Goal: Navigation & Orientation: Find specific page/section

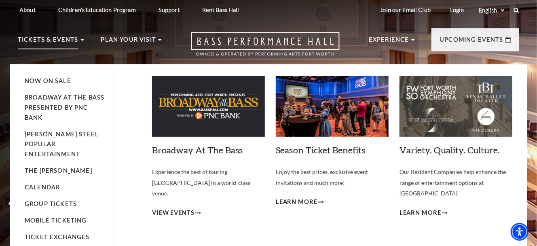
click at [49, 85] on li "Now On Sale" at bounding box center [65, 81] width 80 height 10
click at [49, 80] on link "Now On Sale" at bounding box center [48, 80] width 46 height 7
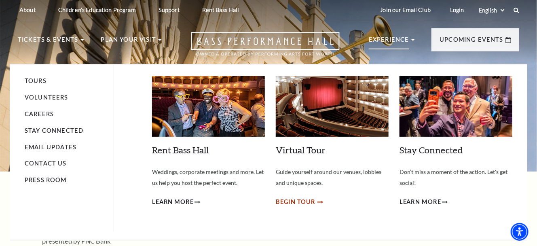
click at [290, 202] on span "Begin Tour" at bounding box center [296, 202] width 40 height 10
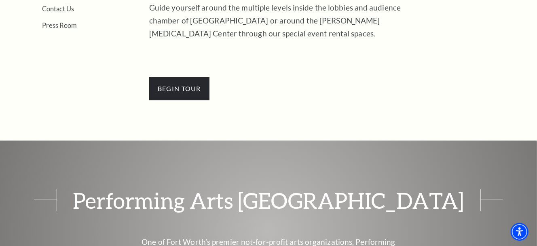
scroll to position [330, 0]
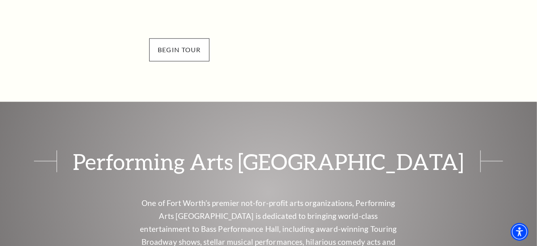
click at [190, 52] on span "BEGin Tour" at bounding box center [179, 49] width 60 height 23
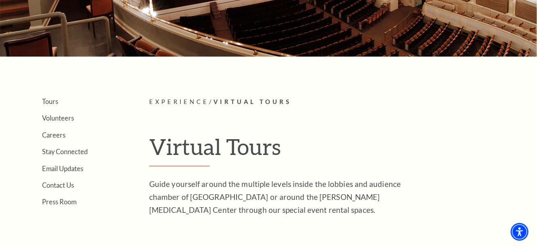
scroll to position [0, 0]
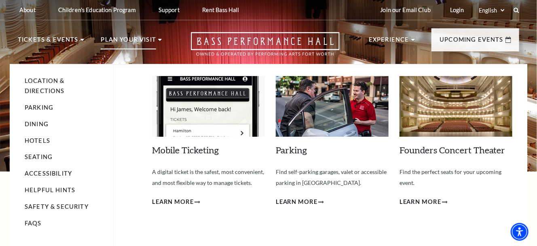
click at [463, 113] on img at bounding box center [455, 106] width 113 height 61
click at [427, 200] on span "Learn More" at bounding box center [420, 202] width 42 height 10
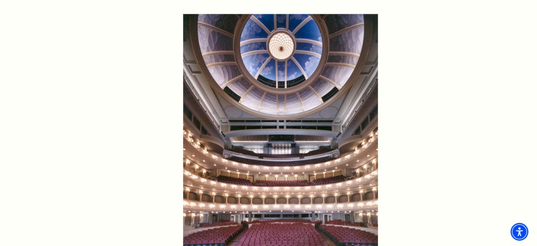
scroll to position [504, 0]
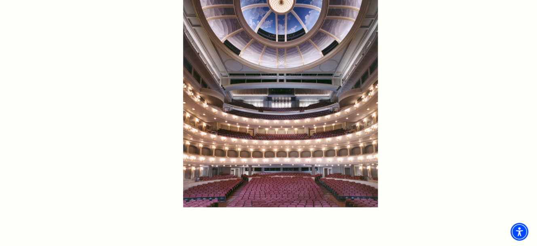
click at [274, 176] on img at bounding box center [280, 88] width 195 height 240
click at [277, 174] on img at bounding box center [280, 88] width 195 height 240
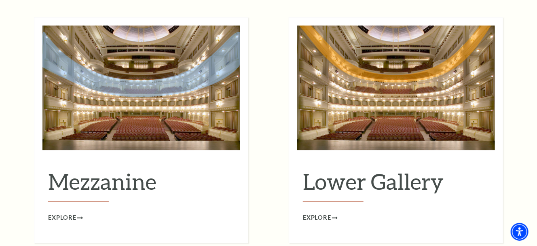
scroll to position [988, 0]
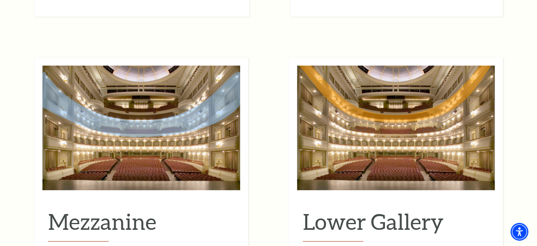
click at [424, 146] on img at bounding box center [396, 128] width 198 height 125
click at [403, 140] on img at bounding box center [396, 128] width 198 height 125
click at [382, 209] on h2 "Lower Gallery" at bounding box center [396, 224] width 186 height 33
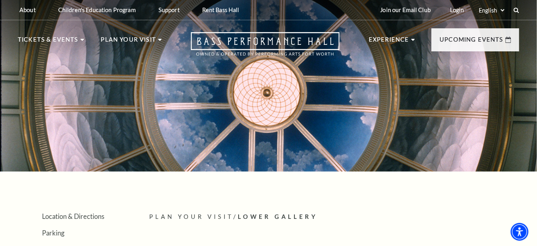
drag, startPoint x: 537, startPoint y: 40, endPoint x: 540, endPoint y: 50, distance: 10.4
click at [537, 58] on html "Skip to main content Enable accessibility for low vision Open the accessibility…" at bounding box center [268, 123] width 537 height 246
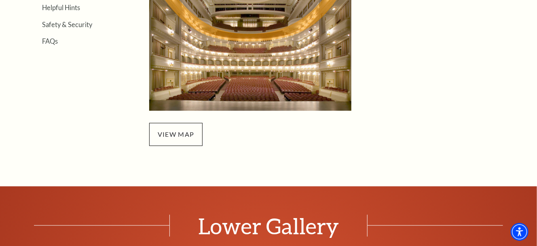
scroll to position [303, 0]
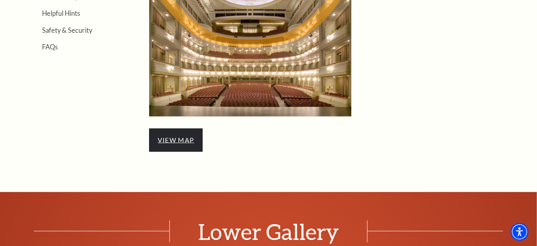
click at [189, 137] on link "view map" at bounding box center [176, 140] width 36 height 8
click at [177, 143] on link "view map" at bounding box center [176, 140] width 36 height 8
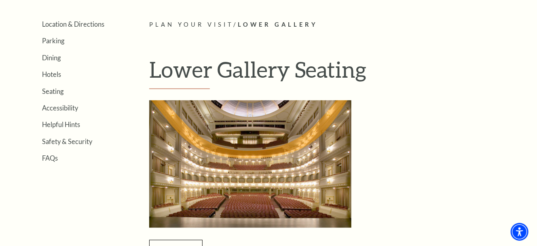
scroll to position [167, 0]
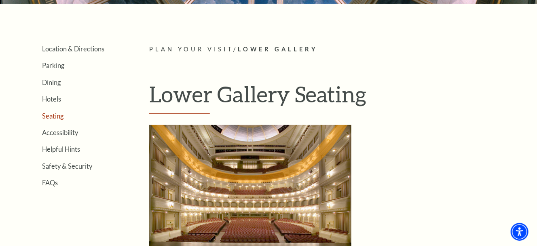
click at [59, 116] on link "Seating" at bounding box center [52, 116] width 21 height 8
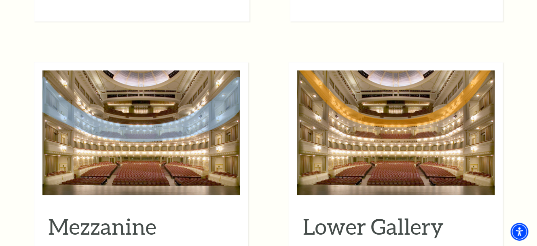
scroll to position [986, 0]
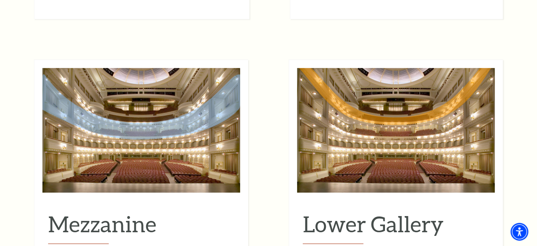
click at [145, 162] on img at bounding box center [141, 130] width 198 height 125
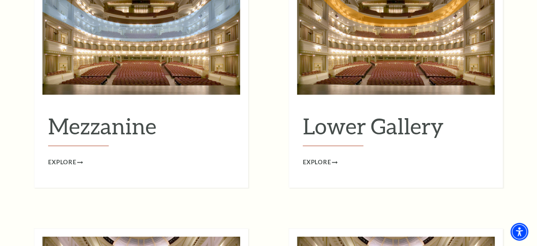
scroll to position [1077, 0]
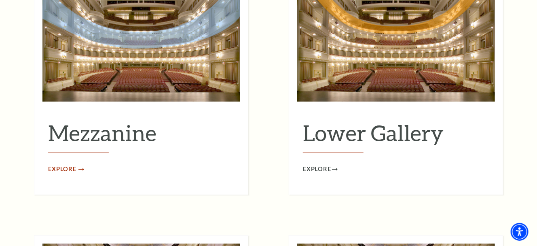
click at [61, 164] on span "Explore" at bounding box center [62, 169] width 28 height 10
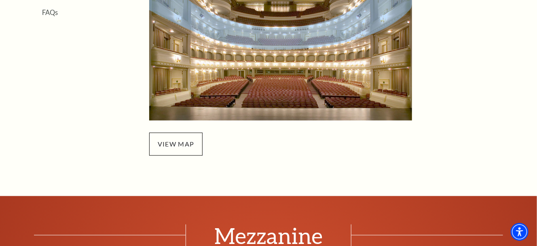
scroll to position [339, 0]
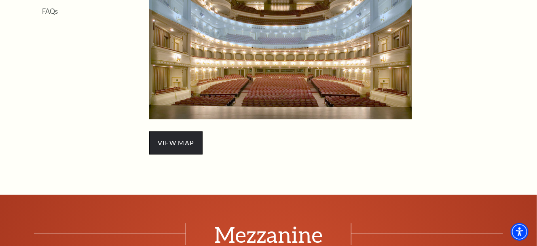
click at [167, 142] on span "view map" at bounding box center [175, 142] width 53 height 23
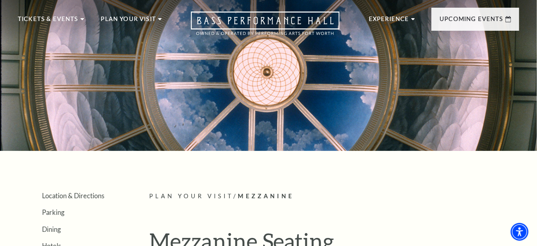
scroll to position [0, 0]
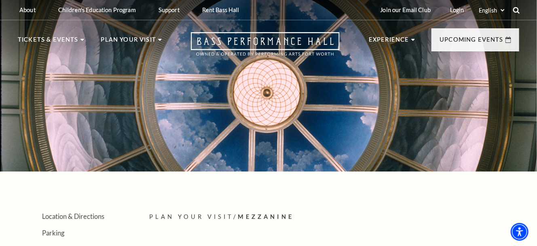
click at [518, 8] on use at bounding box center [516, 10] width 6 height 6
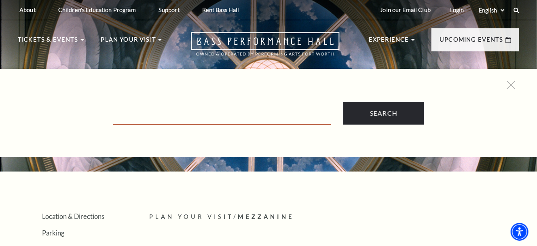
click at [169, 114] on input "Text field" at bounding box center [222, 116] width 218 height 17
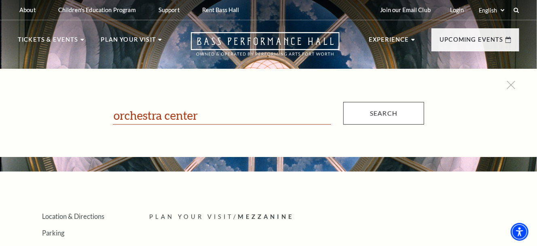
type input "orchestra center"
click at [395, 110] on input "Search" at bounding box center [383, 113] width 81 height 23
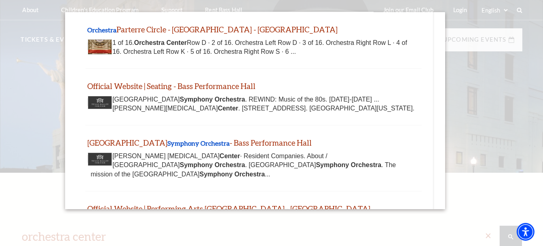
scroll to position [95, 0]
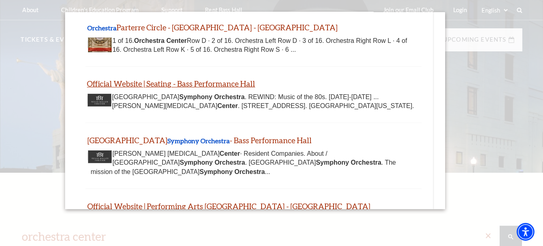
click at [156, 80] on link "Official Website | Seating - Bass Performance Hall" at bounding box center [171, 83] width 168 height 9
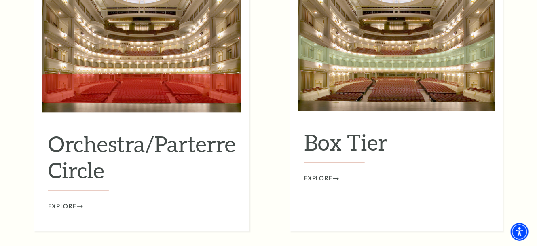
scroll to position [771, 0]
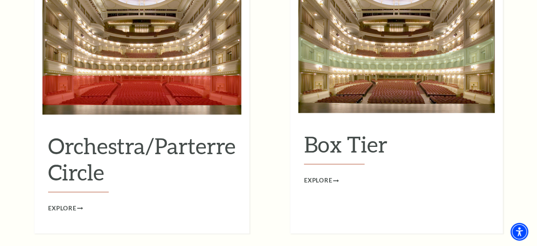
click at [148, 40] on img at bounding box center [141, 51] width 199 height 125
click at [63, 203] on span "Explore" at bounding box center [62, 208] width 28 height 10
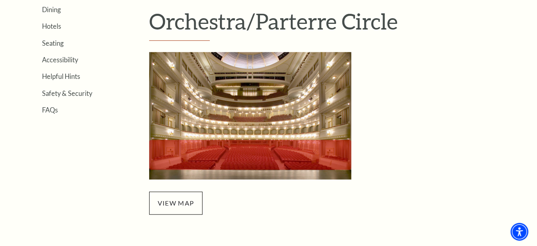
scroll to position [296, 0]
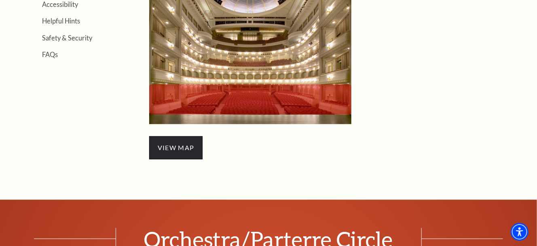
click at [185, 145] on span "view map" at bounding box center [175, 147] width 53 height 23
